Goal: Information Seeking & Learning: Learn about a topic

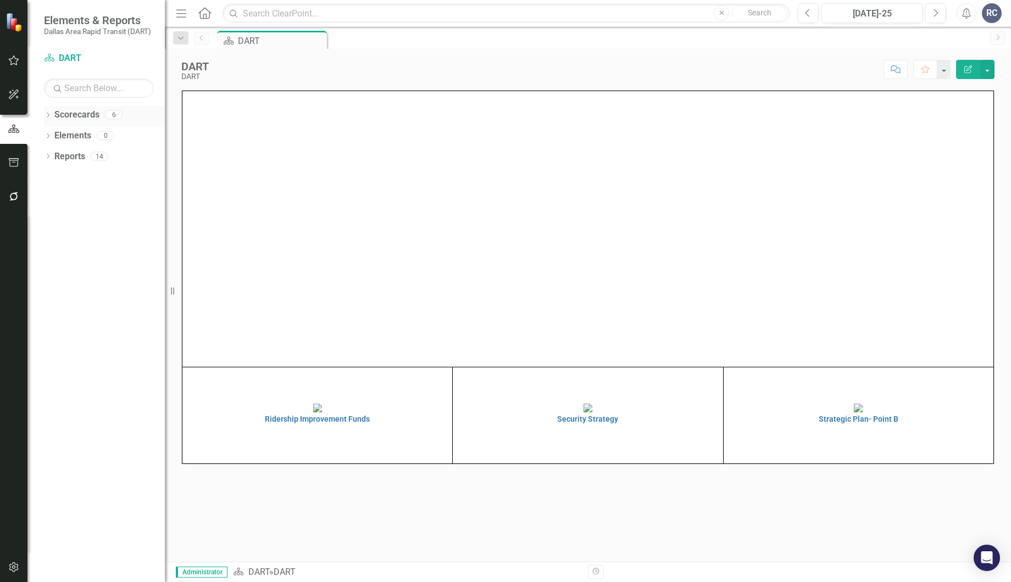
click at [44, 112] on div "Dropdown" at bounding box center [48, 116] width 8 height 9
click at [53, 131] on div "Dropdown" at bounding box center [53, 135] width 8 height 9
click at [75, 155] on link "Strategic Plan" at bounding box center [117, 157] width 93 height 13
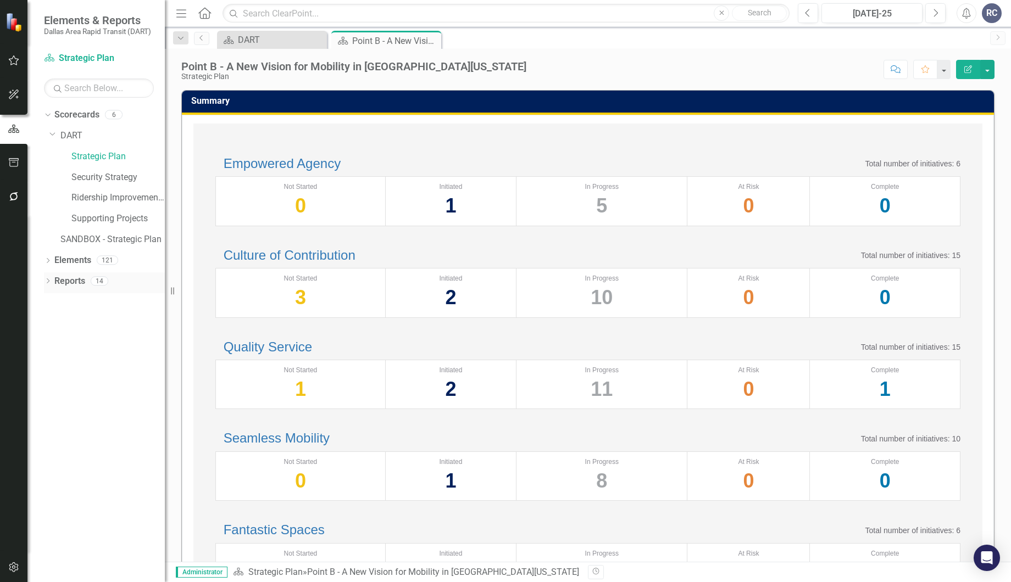
click at [47, 286] on div "Dropdown" at bounding box center [48, 282] width 8 height 9
click at [54, 360] on icon at bounding box center [53, 360] width 3 height 5
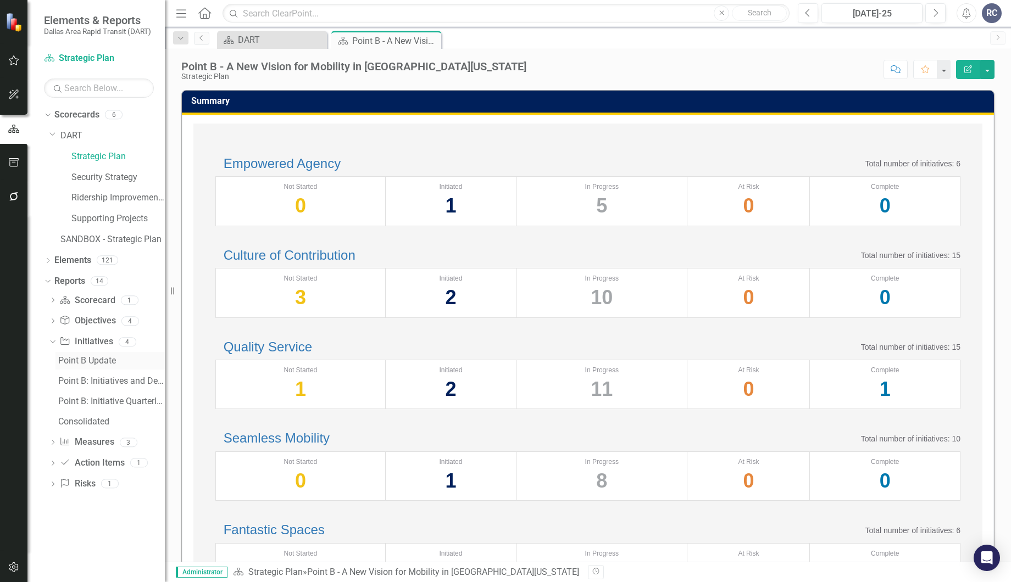
click at [80, 356] on div "Point B Update" at bounding box center [111, 361] width 107 height 10
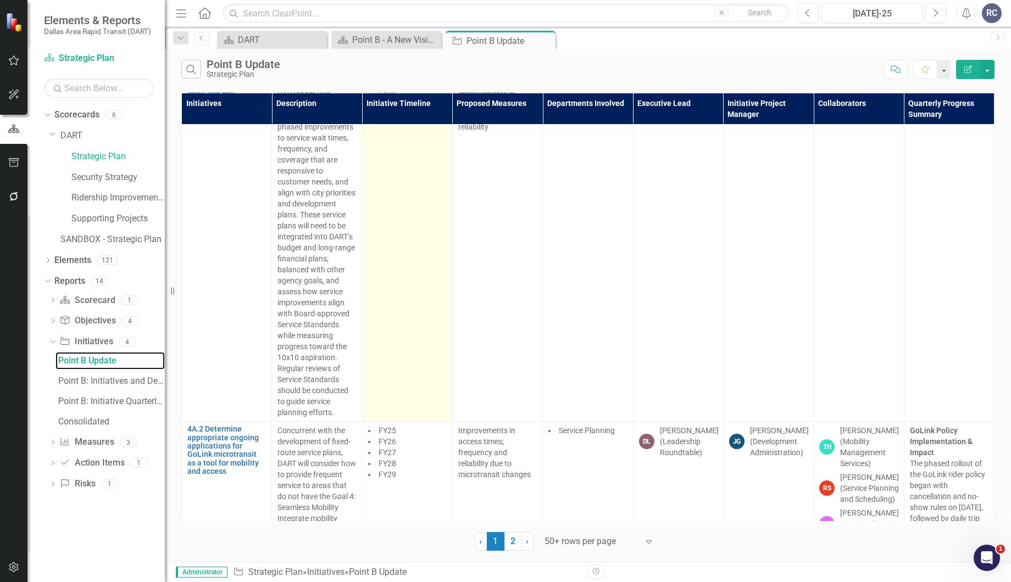
scroll to position [14711, 0]
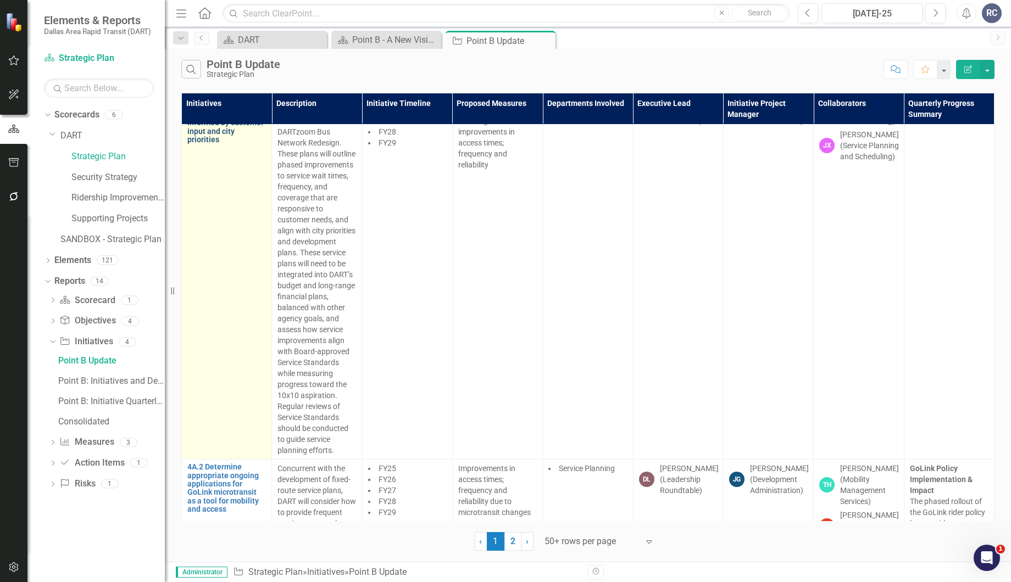
click at [200, 144] on link "4A.1 Continue to advance service improvements informed by customer input and ci…" at bounding box center [226, 118] width 79 height 51
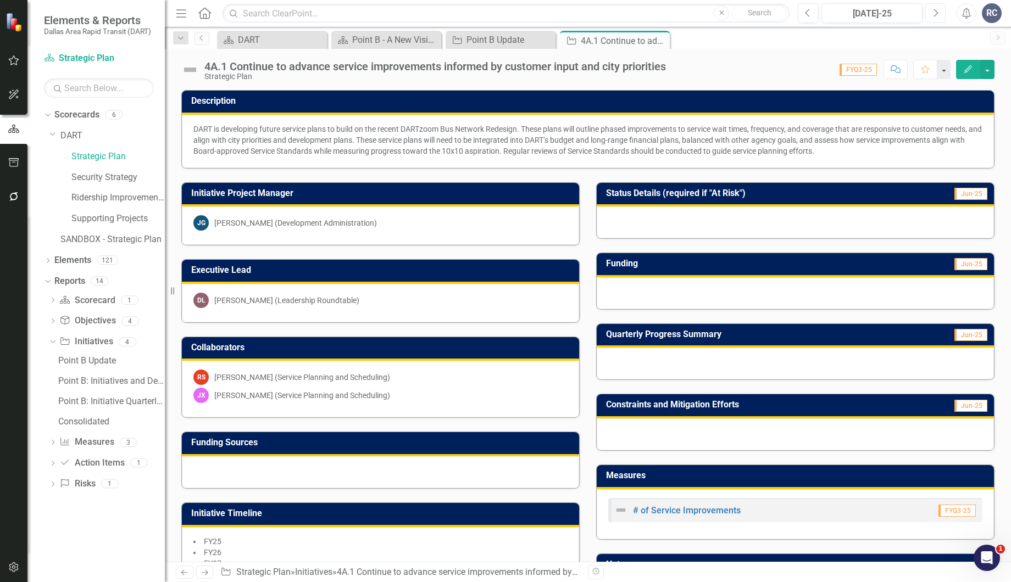
click at [939, 18] on button "Next" at bounding box center [935, 13] width 20 height 20
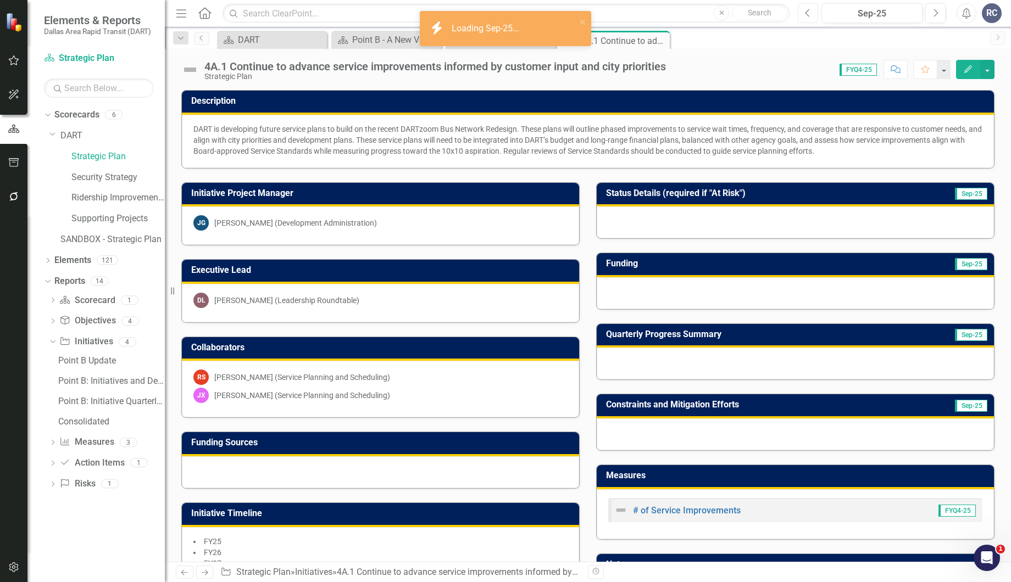
click at [808, 16] on icon "Previous" at bounding box center [808, 13] width 6 height 10
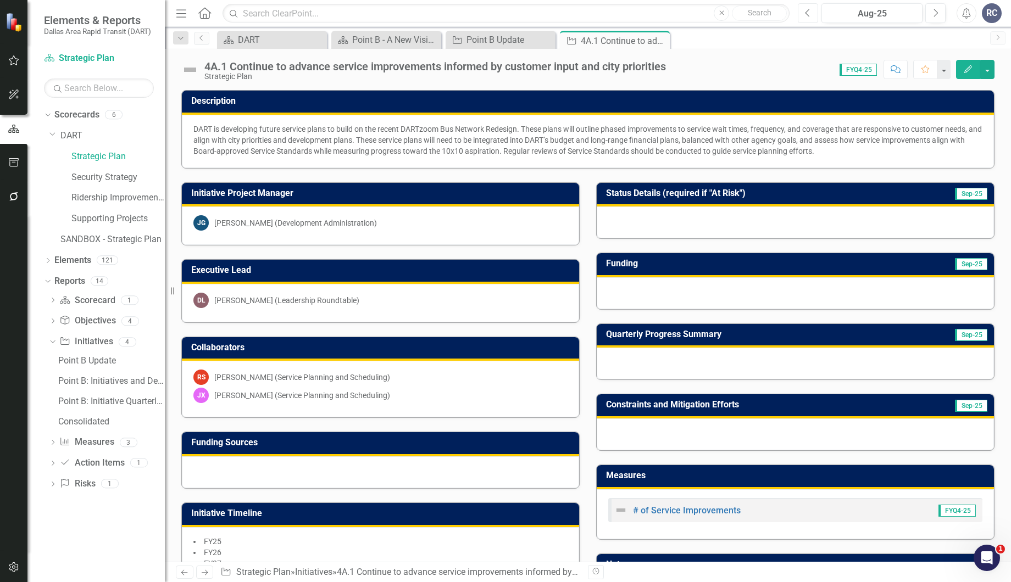
click at [808, 16] on icon "Previous" at bounding box center [808, 13] width 6 height 10
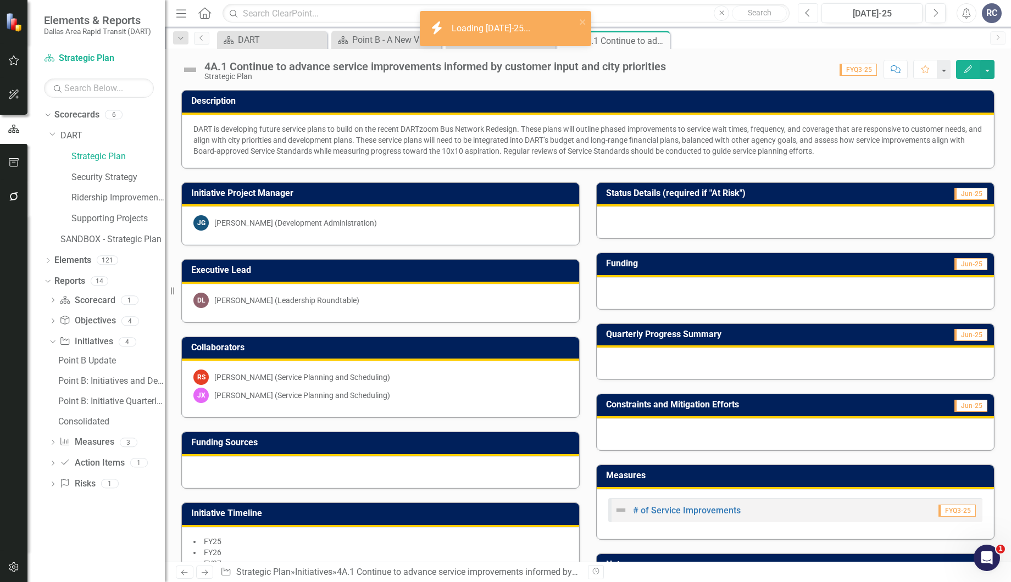
click at [808, 16] on icon "Previous" at bounding box center [808, 13] width 6 height 10
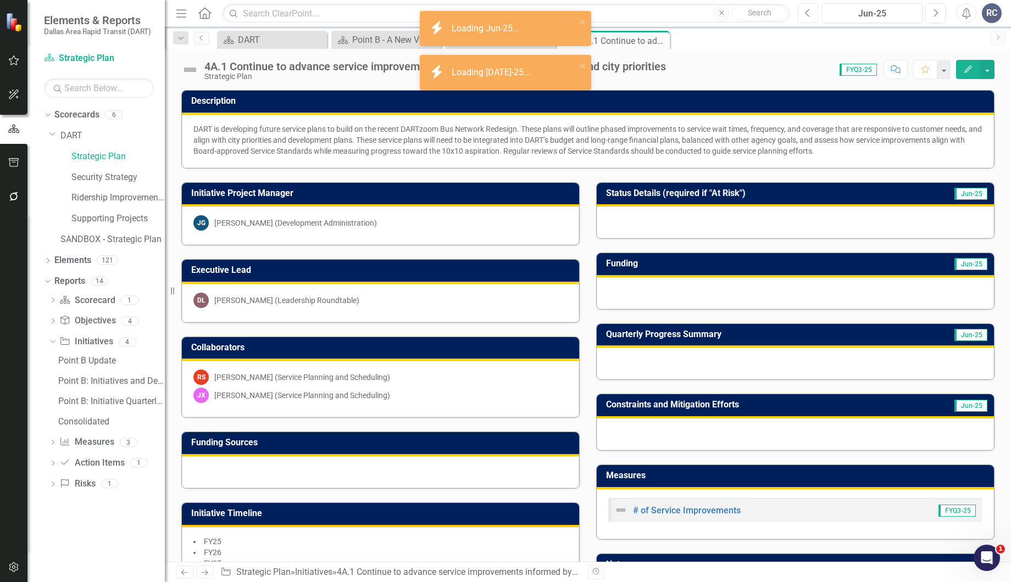
click at [808, 16] on icon "Previous" at bounding box center [808, 13] width 6 height 10
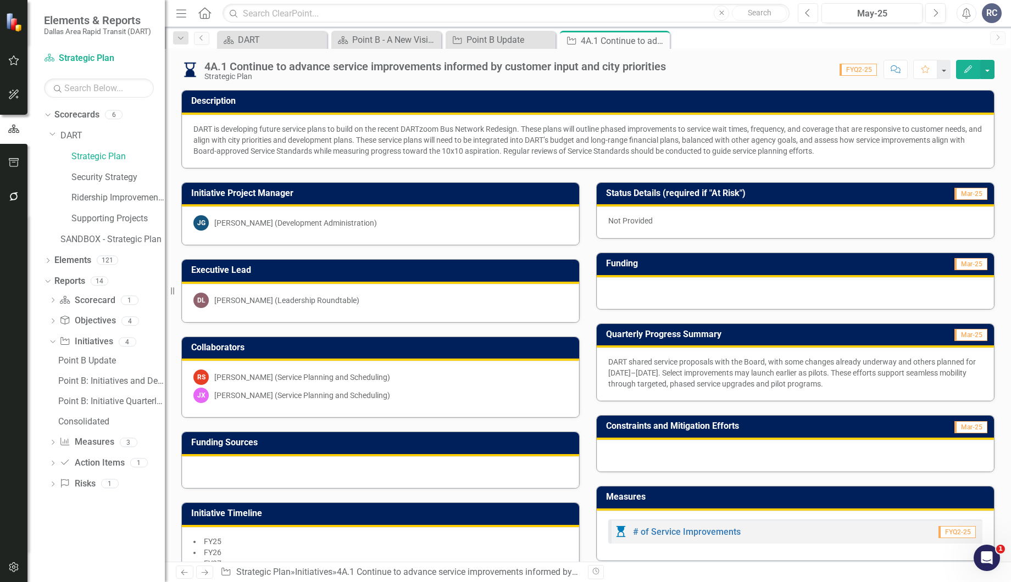
click at [808, 12] on icon "Previous" at bounding box center [808, 13] width 6 height 10
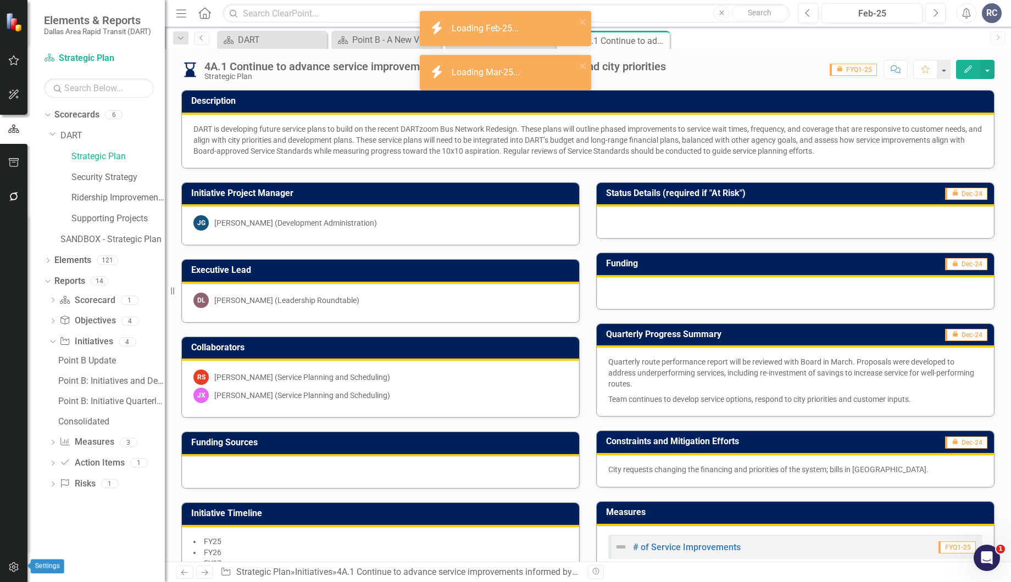
click at [10, 574] on button "button" at bounding box center [14, 568] width 25 height 23
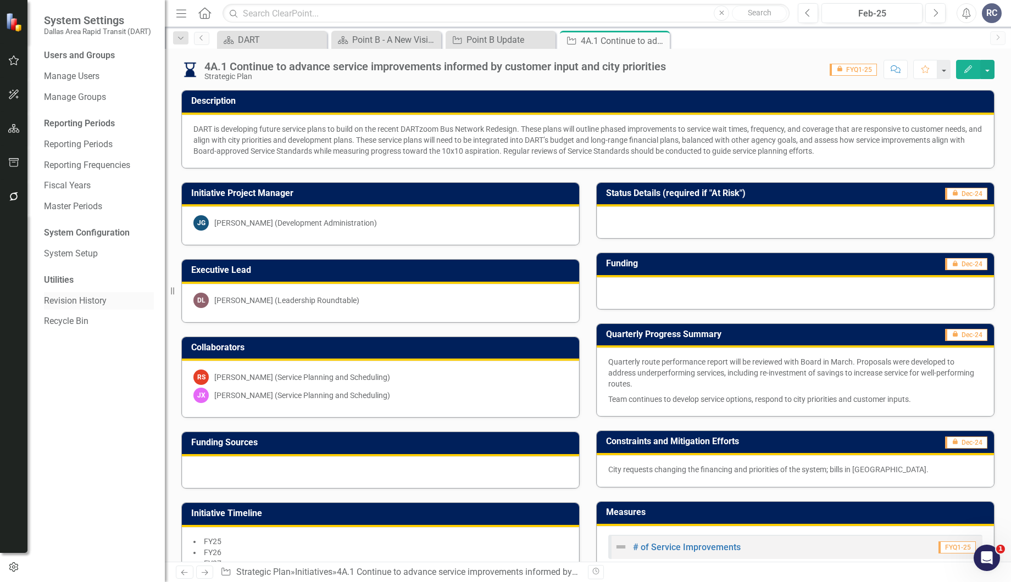
click at [102, 305] on link "Revision History" at bounding box center [99, 301] width 110 height 13
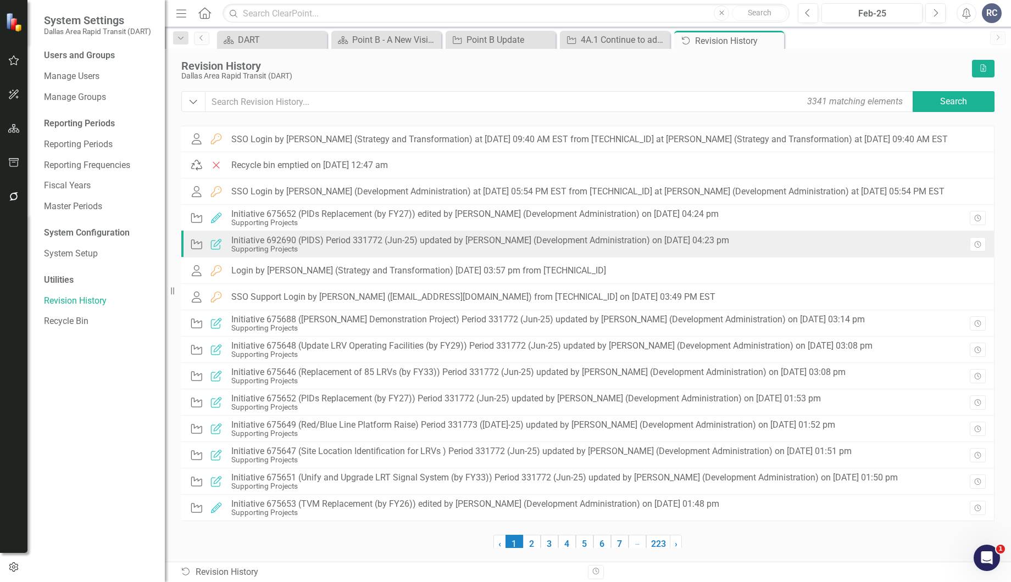
click at [404, 246] on div "Supporting Projects" at bounding box center [480, 249] width 498 height 8
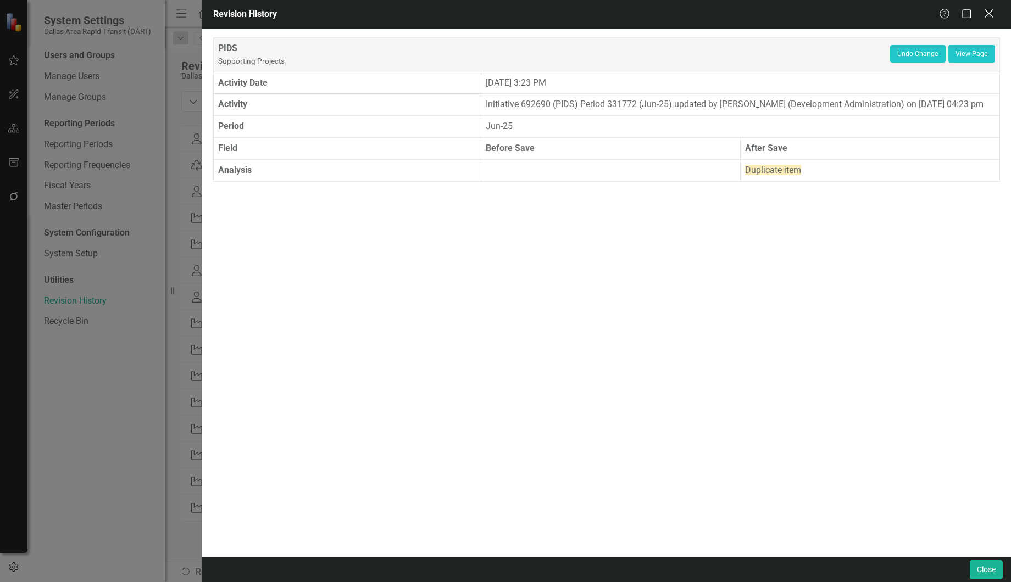
click at [987, 11] on icon "Close" at bounding box center [989, 13] width 14 height 10
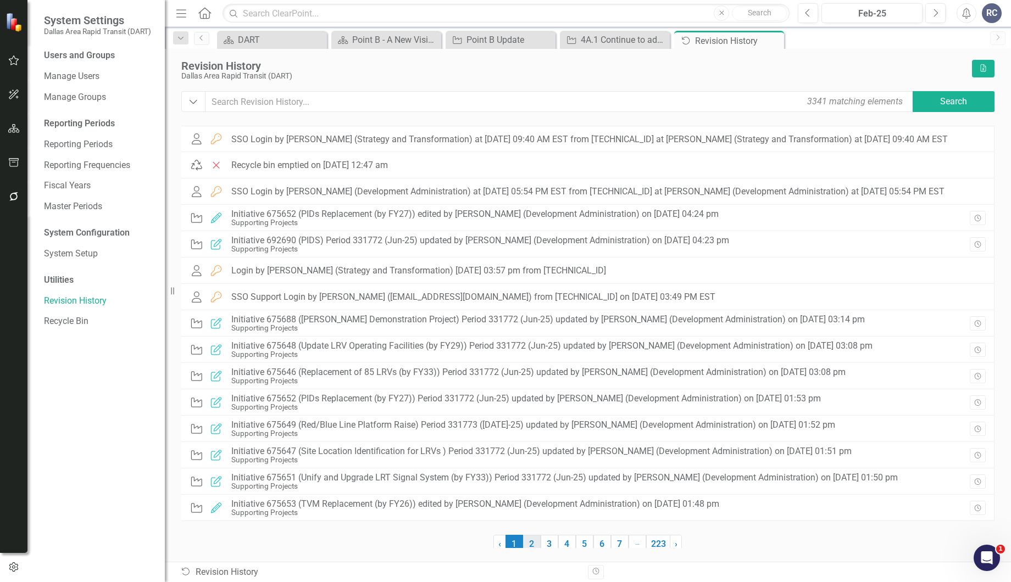
click at [535, 542] on link "2" at bounding box center [532, 544] width 18 height 19
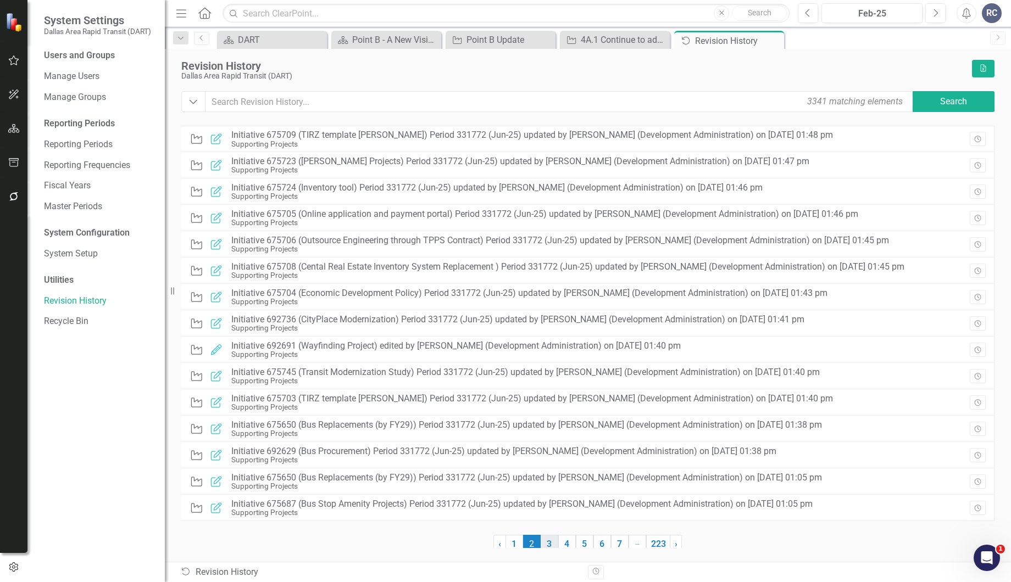
click at [548, 541] on link "3" at bounding box center [550, 544] width 18 height 19
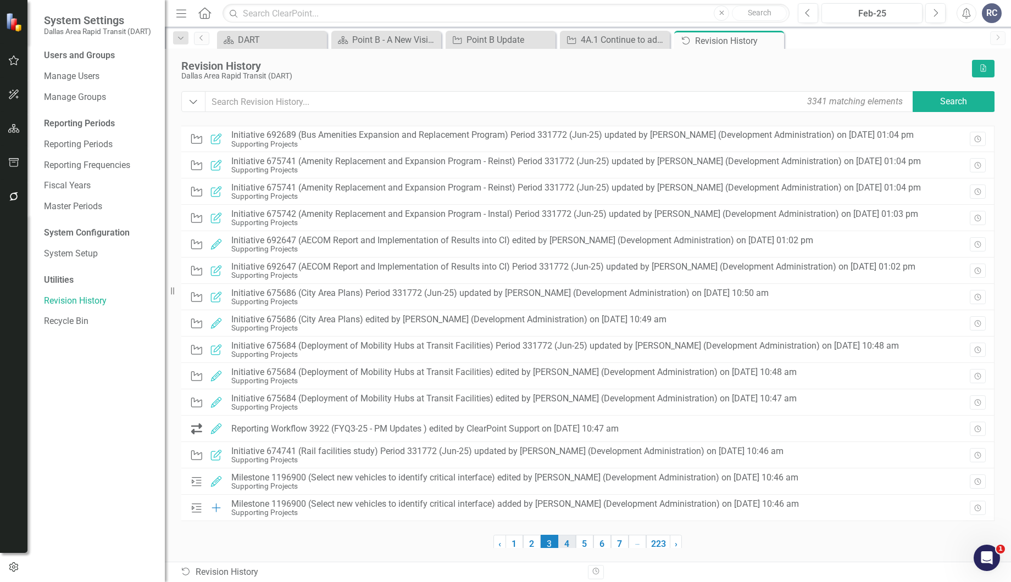
click at [565, 540] on link "4" at bounding box center [567, 544] width 18 height 19
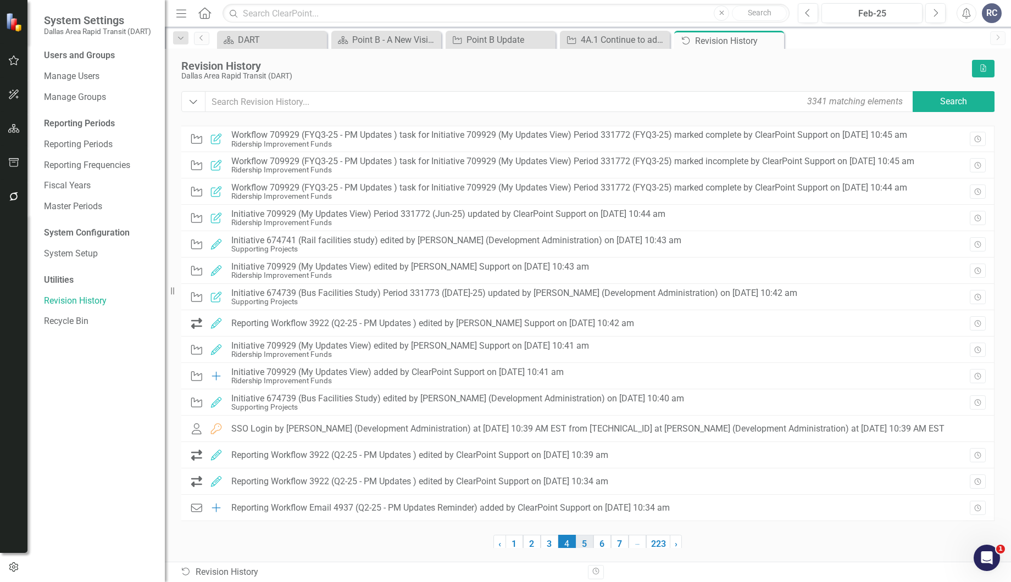
click at [586, 541] on link "5" at bounding box center [585, 544] width 18 height 19
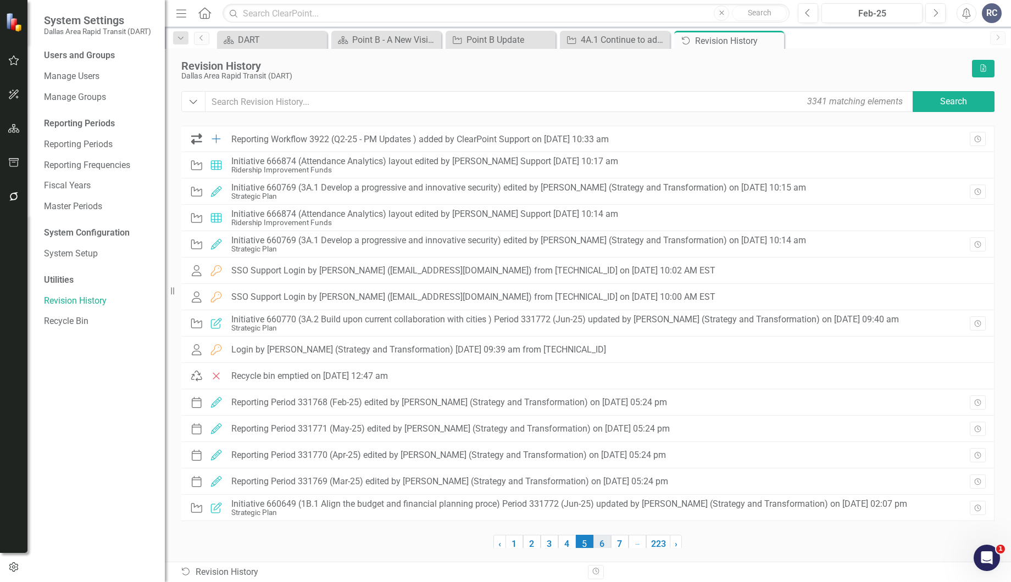
click at [601, 543] on link "6" at bounding box center [602, 544] width 18 height 19
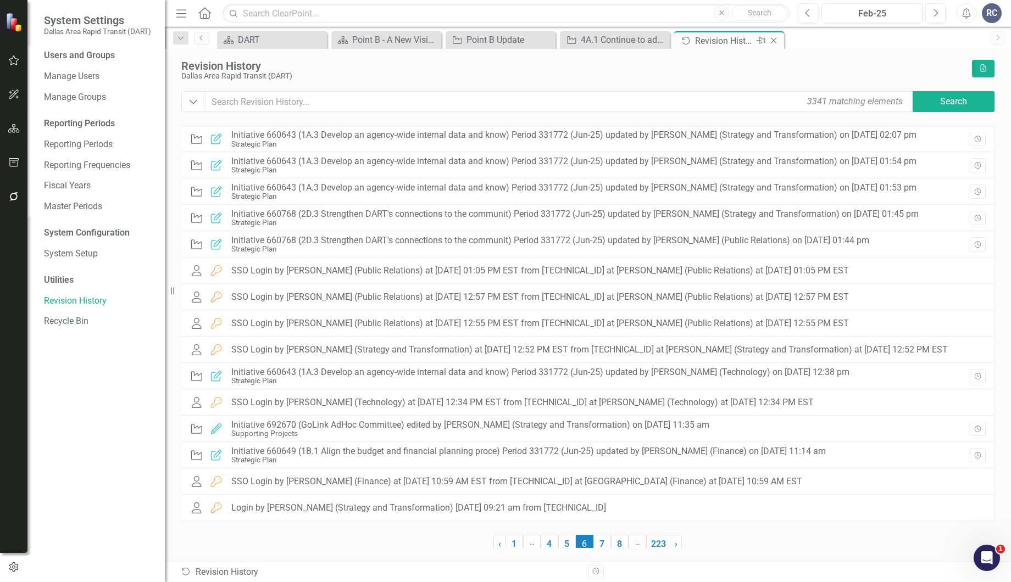
click at [776, 41] on icon "Close" at bounding box center [773, 40] width 11 height 9
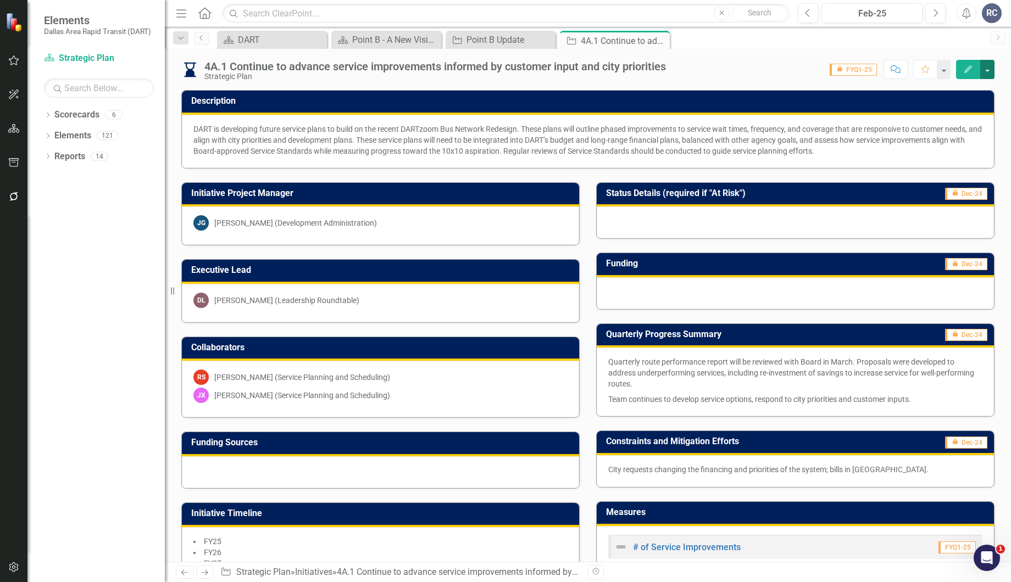
click at [991, 64] on button "button" at bounding box center [987, 69] width 14 height 19
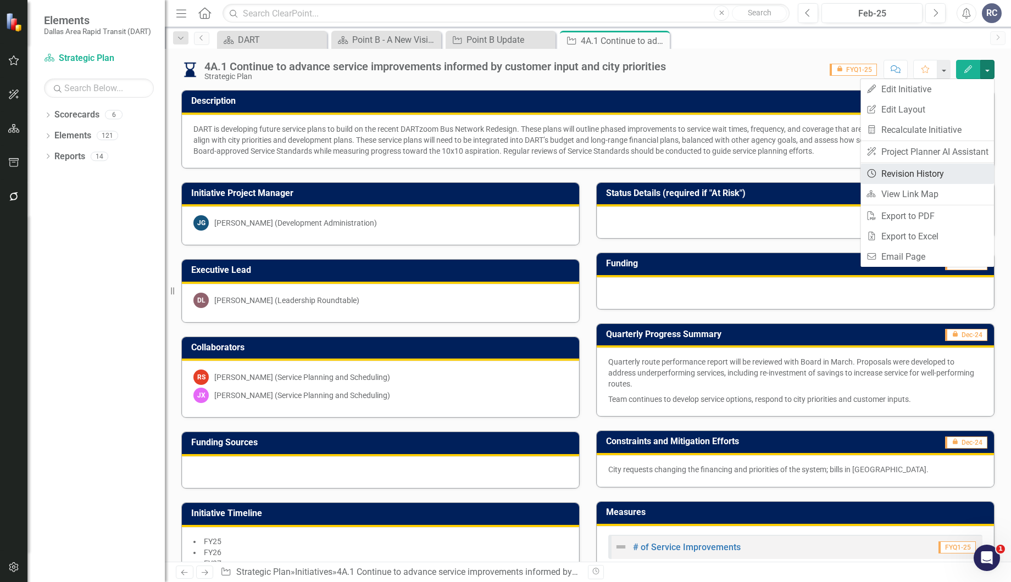
click at [908, 166] on link "Revision History Revision History" at bounding box center [926, 174] width 133 height 20
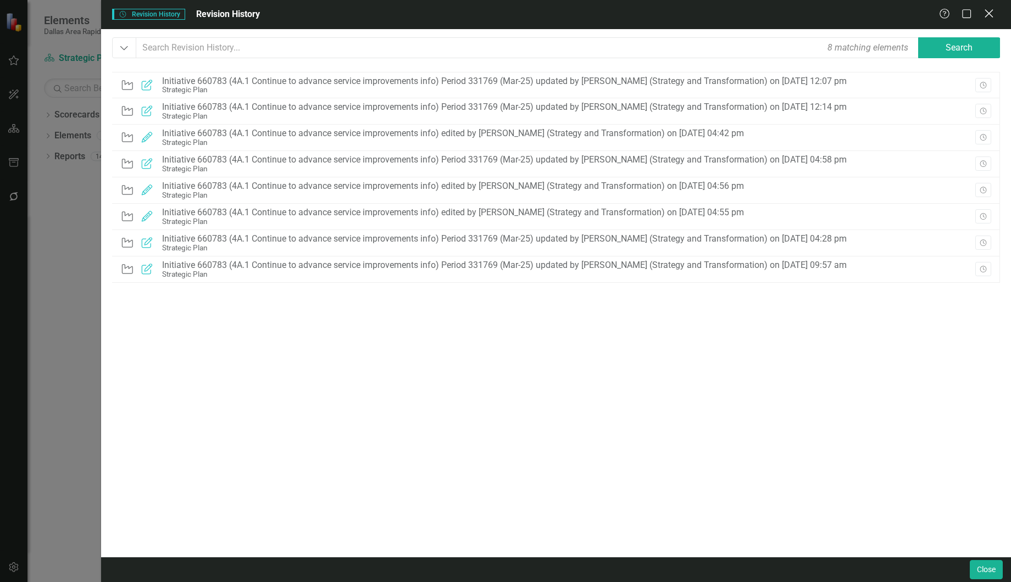
click at [988, 14] on icon at bounding box center [988, 13] width 8 height 8
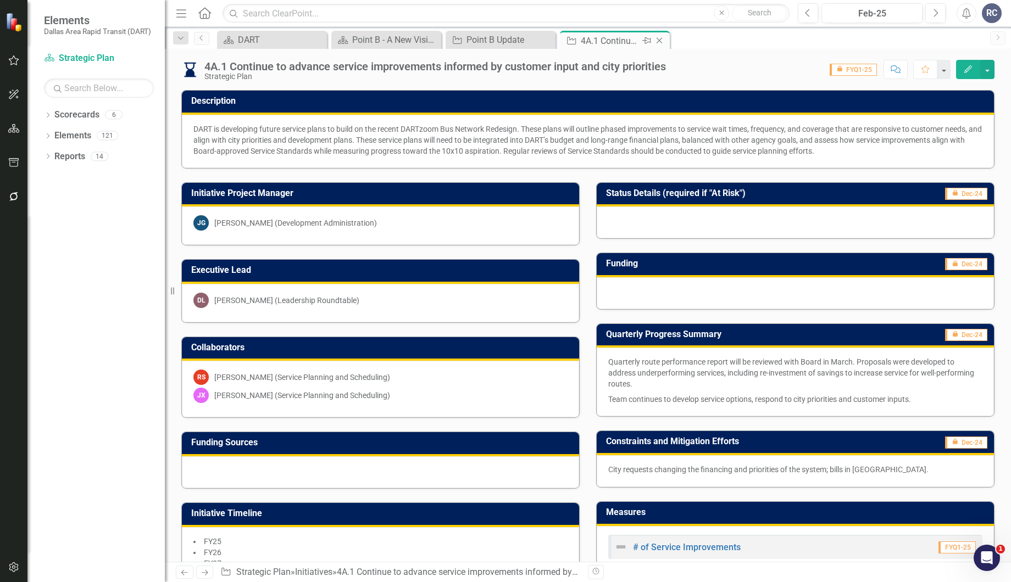
click at [657, 37] on icon "Close" at bounding box center [659, 40] width 11 height 9
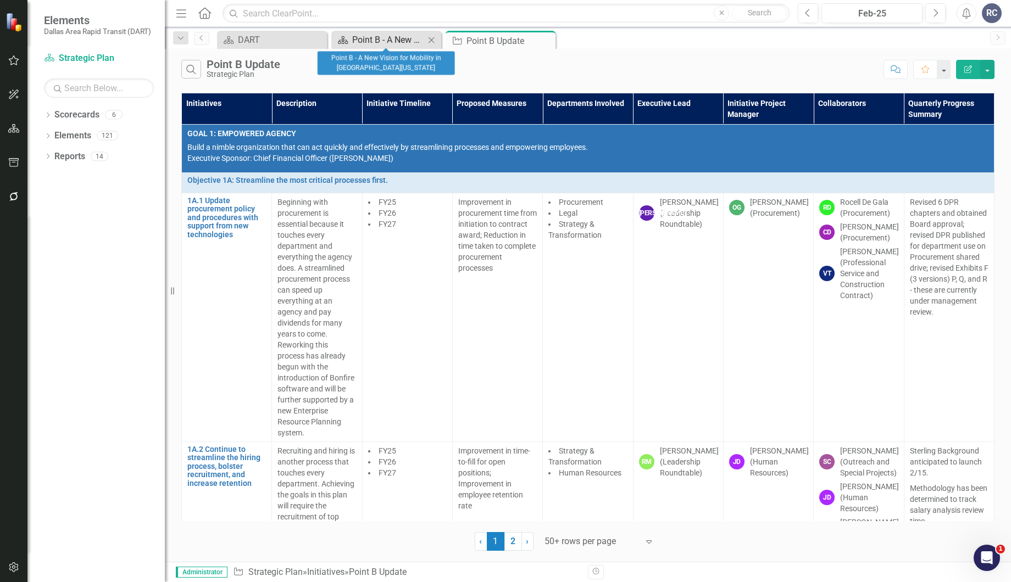
click at [407, 41] on div "Point B - A New Vision for Mobility in [GEOGRAPHIC_DATA][US_STATE]" at bounding box center [388, 40] width 73 height 14
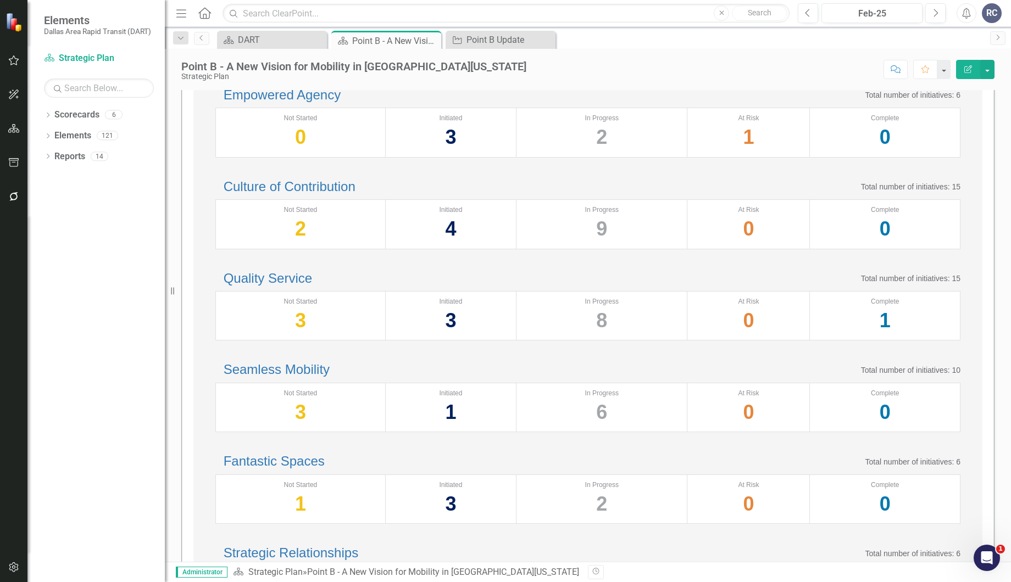
scroll to position [61, 0]
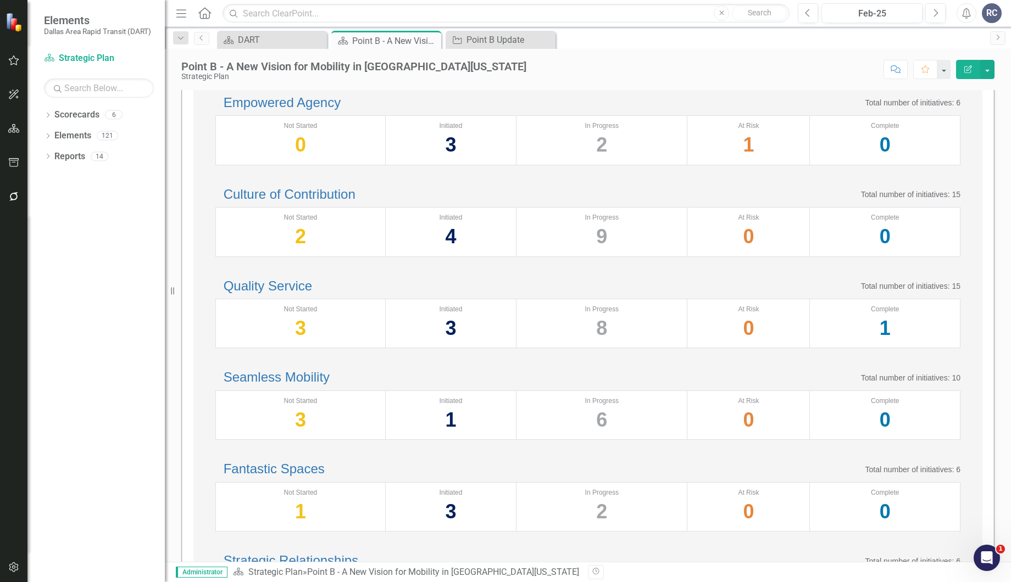
click at [435, 89] on div "Point B - A New Vision for Mobility in [GEOGRAPHIC_DATA][US_STATE] Strategic Pl…" at bounding box center [588, 305] width 846 height 513
click at [379, 96] on div "Empowered Agency Total number of initiatives: 6" at bounding box center [587, 103] width 745 height 14
click at [330, 385] on link "Seamless Mobility" at bounding box center [277, 377] width 106 height 15
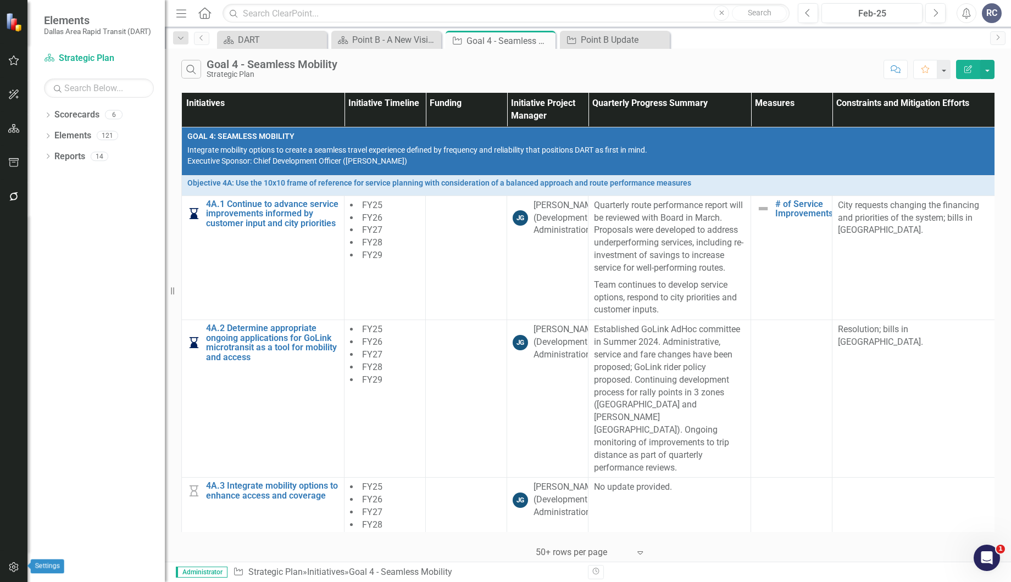
click at [10, 572] on button "button" at bounding box center [14, 568] width 25 height 23
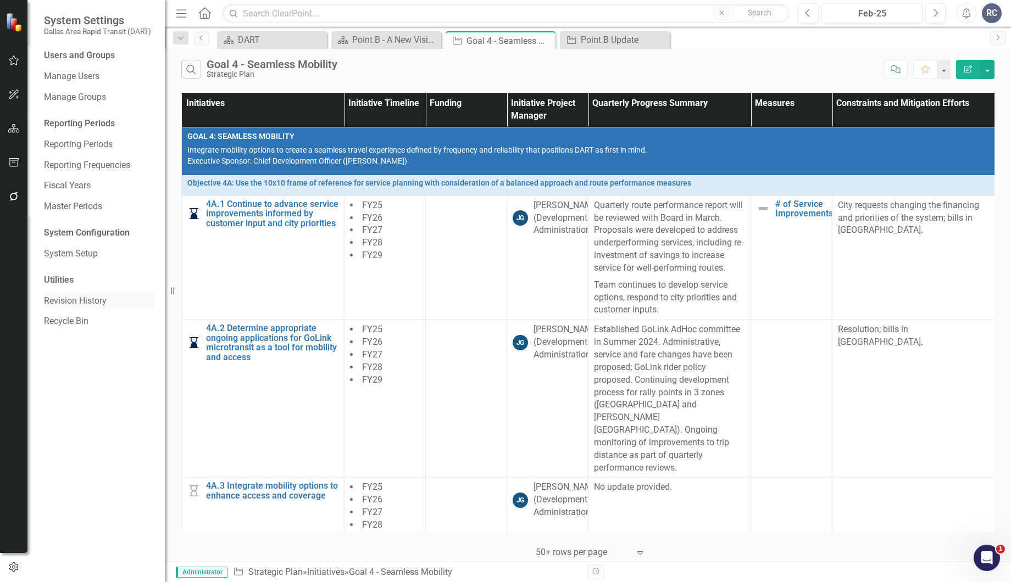
click at [102, 295] on link "Revision History" at bounding box center [99, 301] width 110 height 13
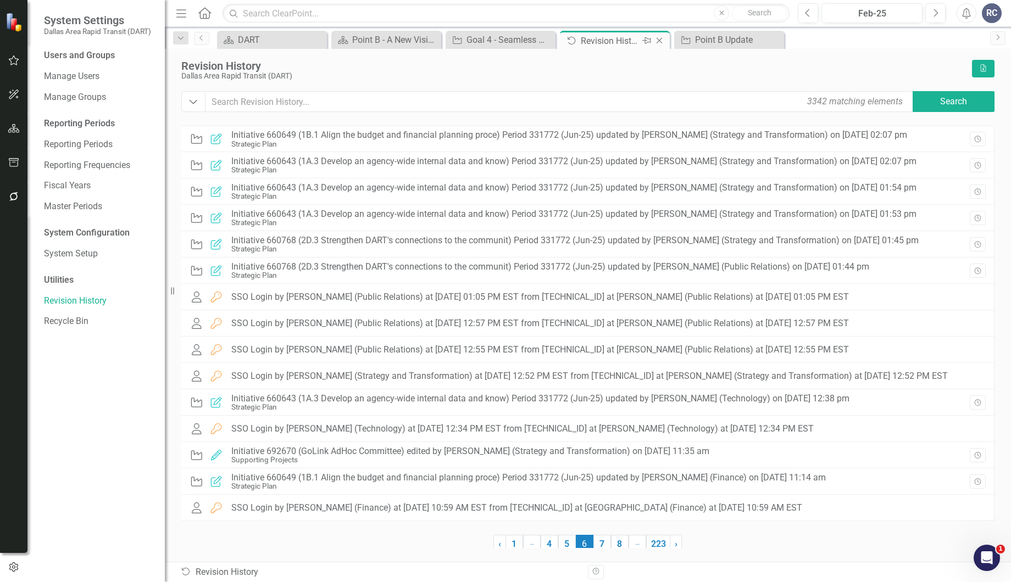
click at [660, 39] on icon "Close" at bounding box center [659, 40] width 11 height 9
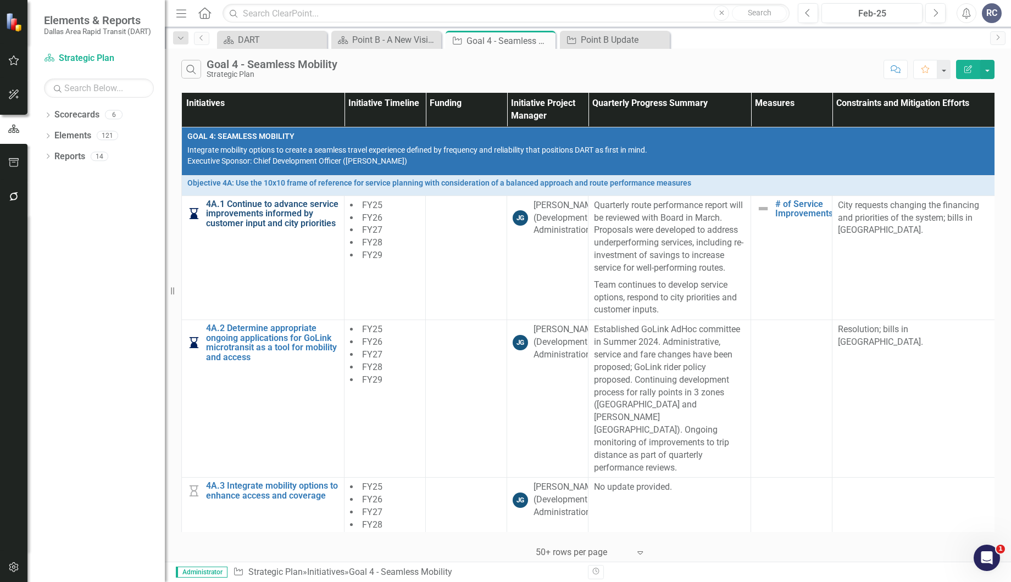
click at [221, 208] on link "4A.1 Continue to advance service improvements informed by customer input and ci…" at bounding box center [272, 213] width 132 height 29
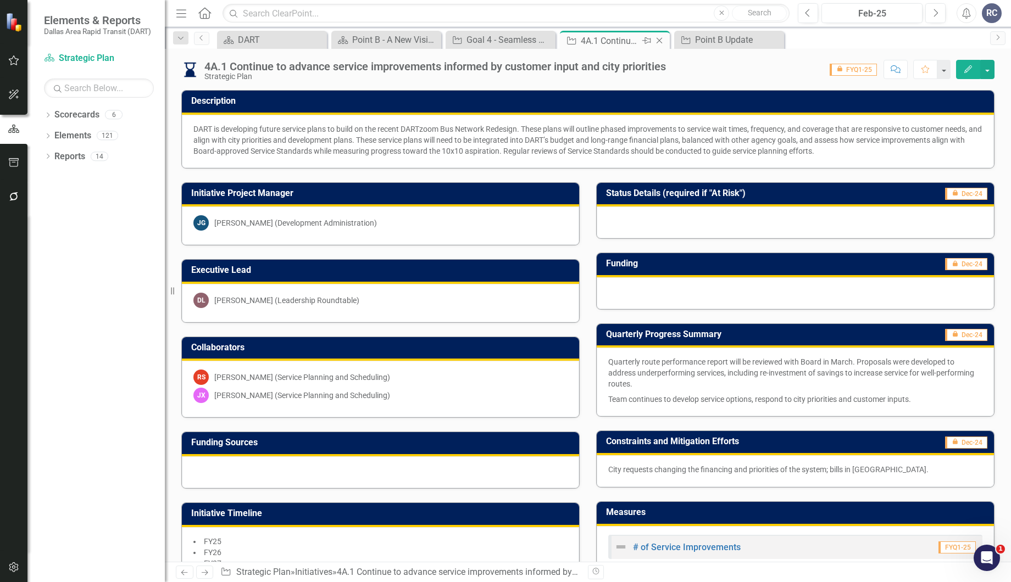
click at [662, 37] on icon "Close" at bounding box center [659, 40] width 11 height 9
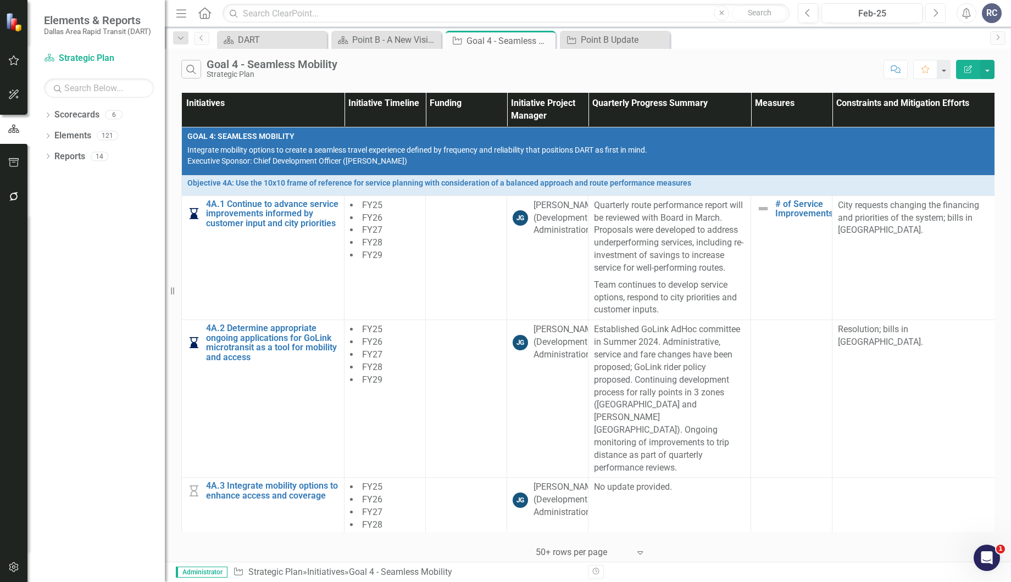
click at [930, 12] on button "Next" at bounding box center [935, 13] width 20 height 20
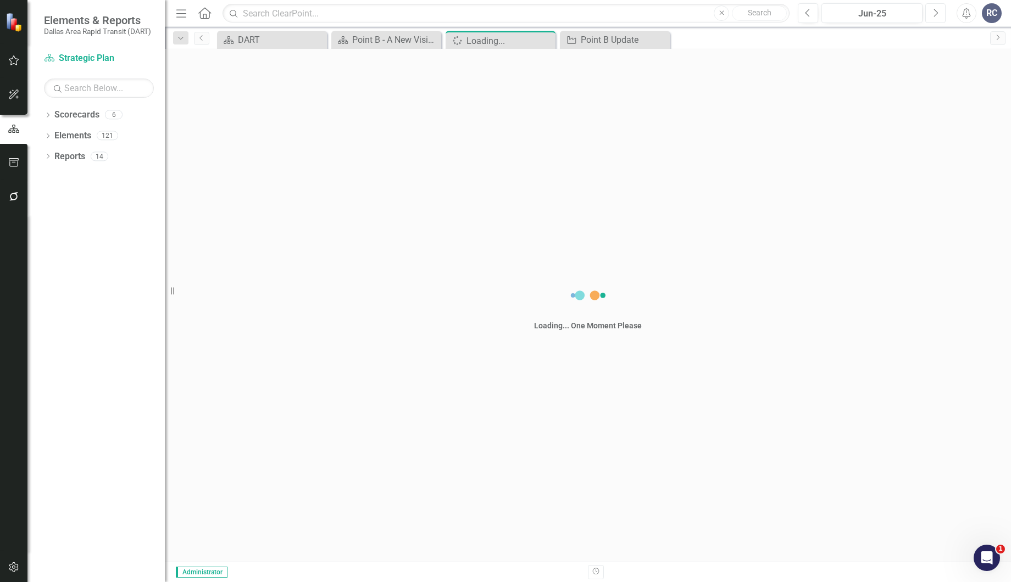
click at [930, 12] on button "Next" at bounding box center [935, 13] width 20 height 20
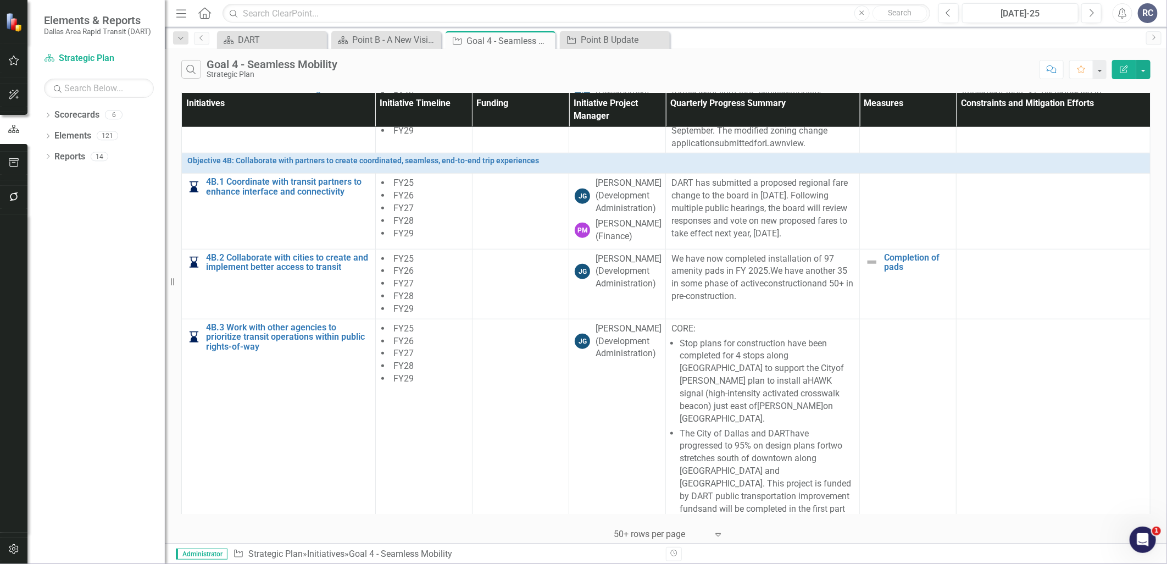
scroll to position [671, 0]
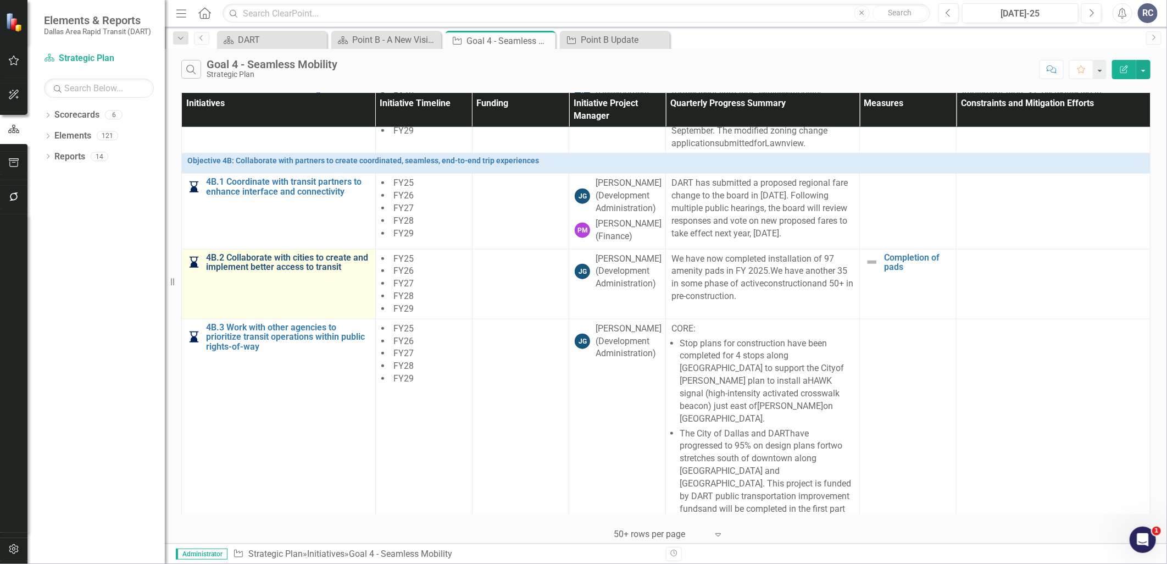
click at [297, 270] on link "4B.2 Collaborate with cities to create and implement better access to transit" at bounding box center [288, 262] width 164 height 19
